Goal: Find specific page/section: Find specific page/section

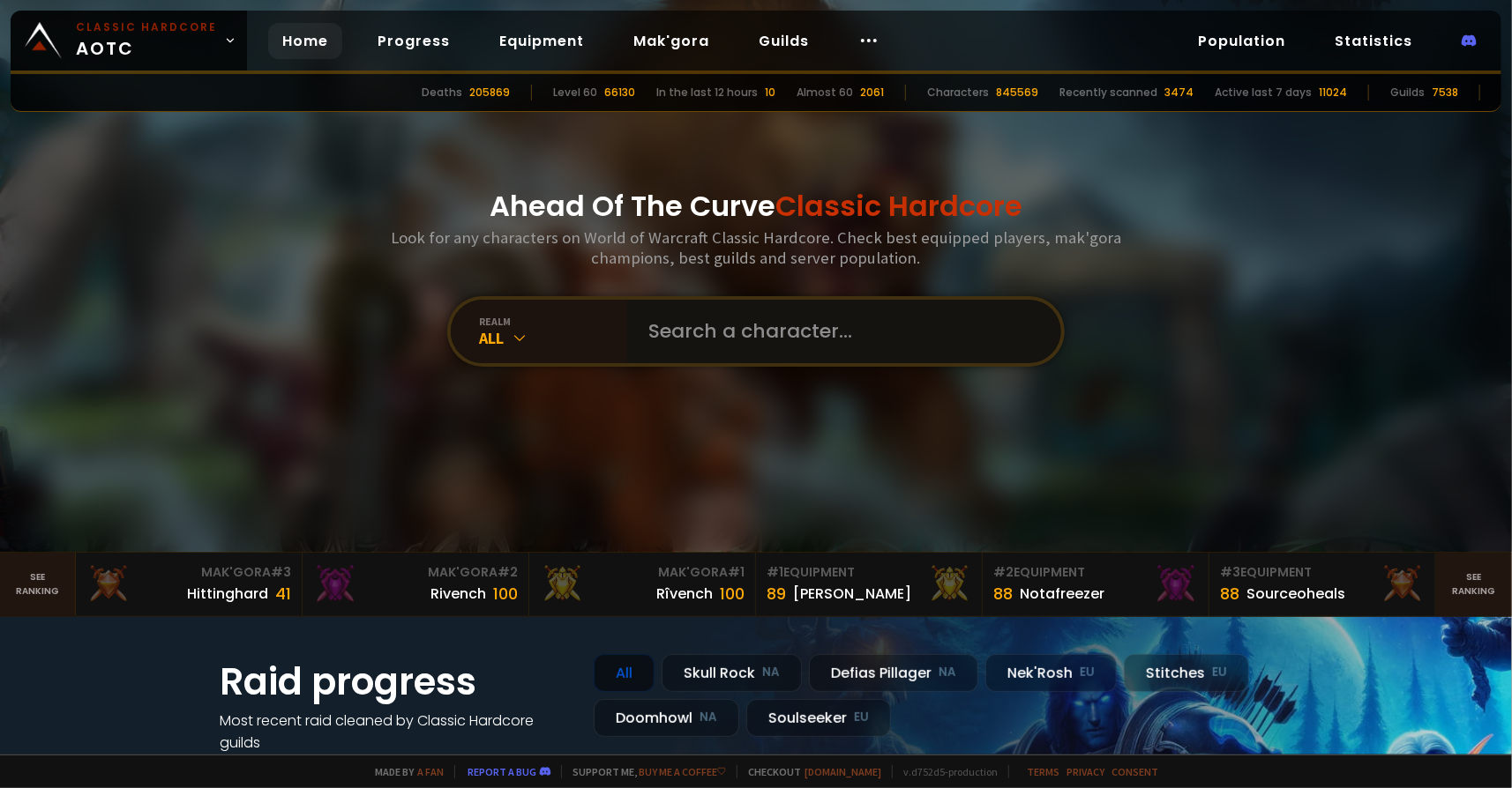
click at [780, 312] on input "text" at bounding box center [839, 331] width 402 height 64
paste input "Cryogenica"
type input "Cryogenica"
click at [774, 322] on input "text" at bounding box center [839, 331] width 402 height 64
type input "r"
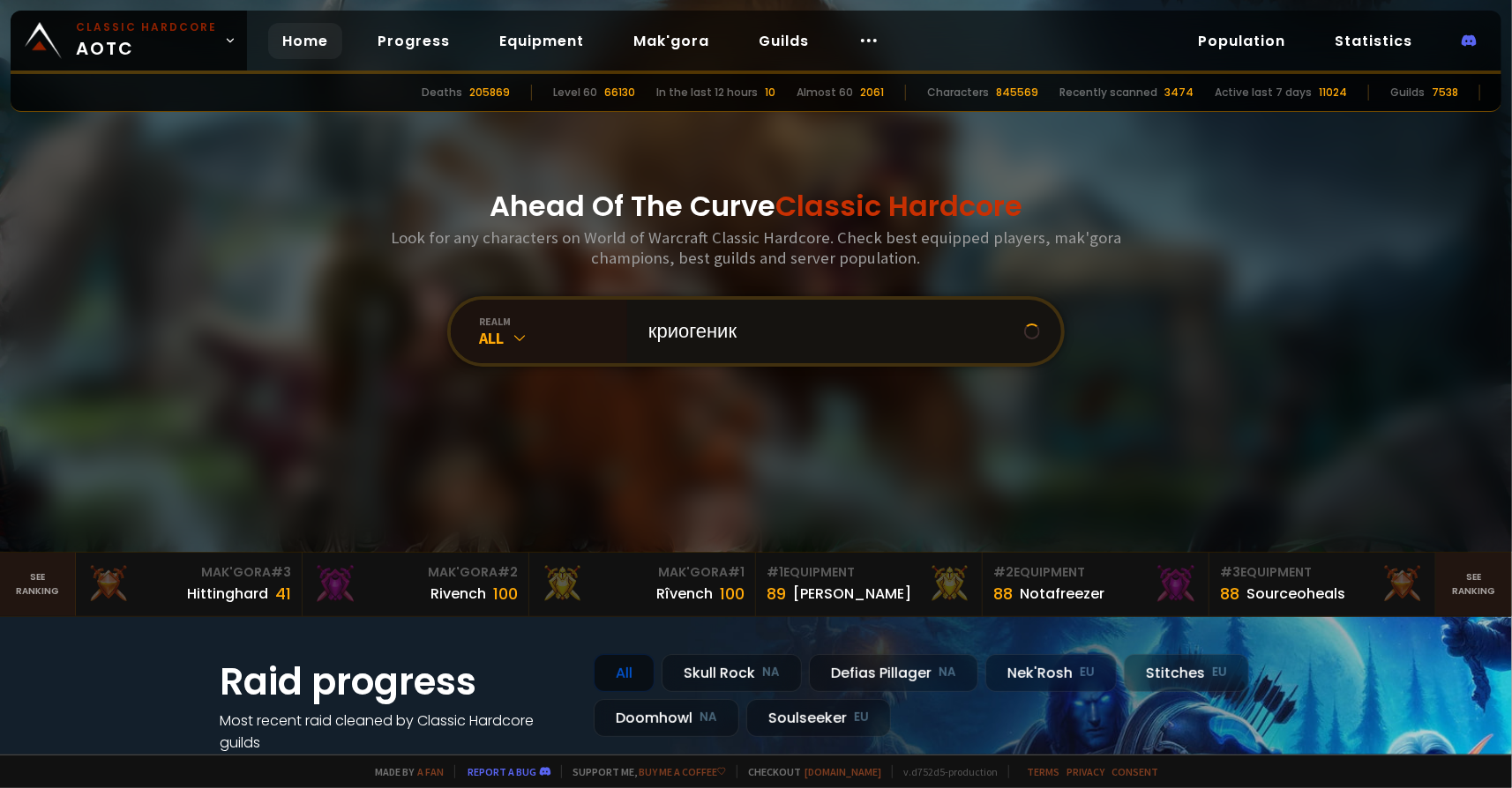
type input "криогеника"
